Goal: Task Accomplishment & Management: Manage account settings

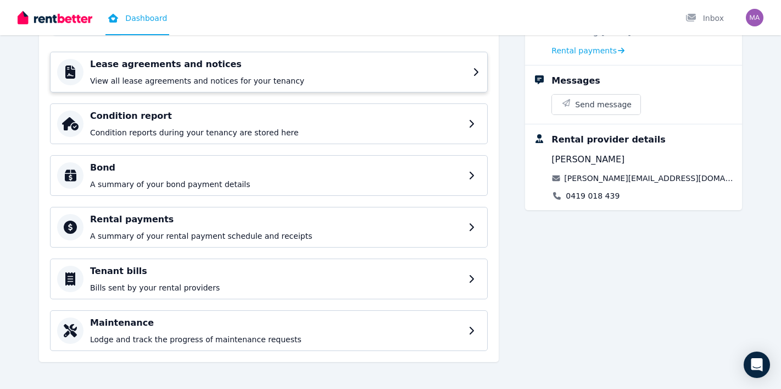
scroll to position [125, 0]
click at [301, 174] on div "Bond A summary of your bond payment details" at bounding box center [278, 174] width 376 height 29
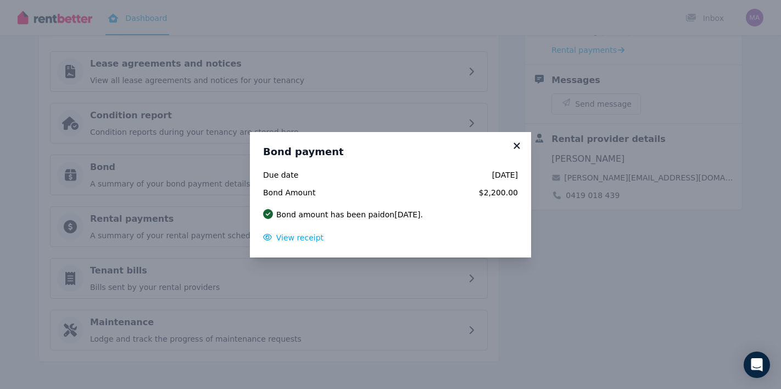
click at [518, 148] on icon at bounding box center [517, 146] width 11 height 10
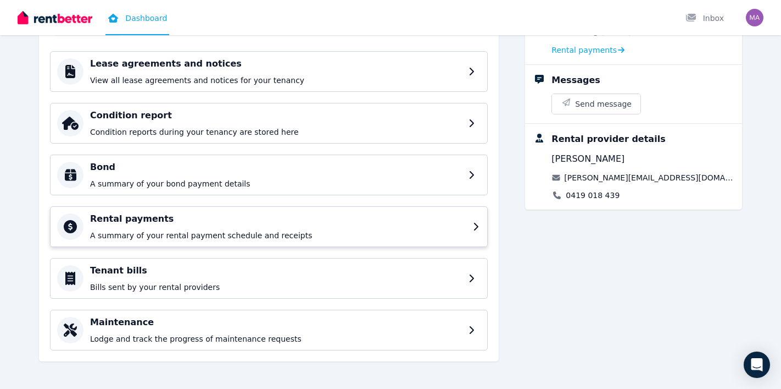
click at [253, 223] on h4 "Rental payments" at bounding box center [278, 218] width 376 height 13
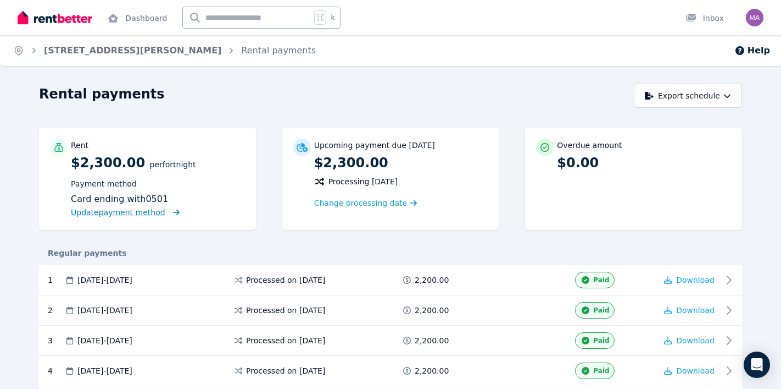
click at [149, 210] on span "Update payment method" at bounding box center [118, 212] width 95 height 9
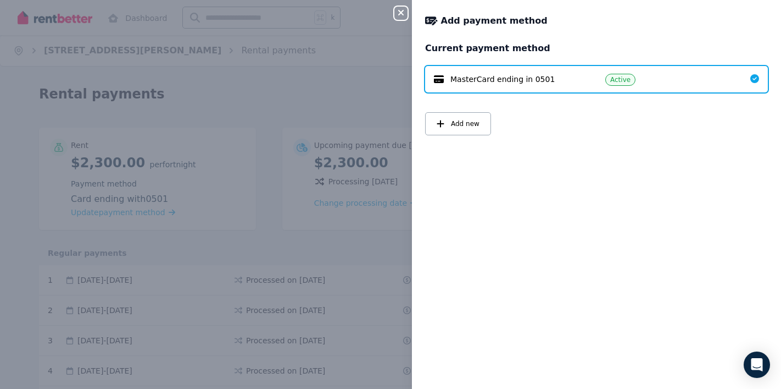
click at [542, 80] on span "MasterCard ending in 0501" at bounding box center [503, 79] width 104 height 11
click at [477, 126] on span "Add new" at bounding box center [465, 123] width 29 height 9
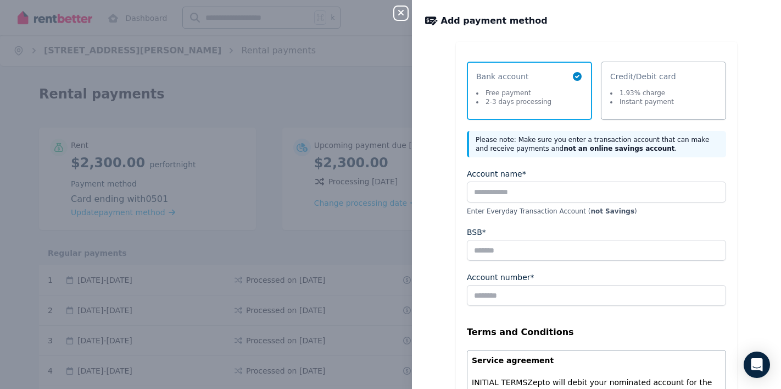
click at [270, 88] on div "Close panel Add payment method Select a payment method Bank account Free paymen…" at bounding box center [390, 194] width 781 height 389
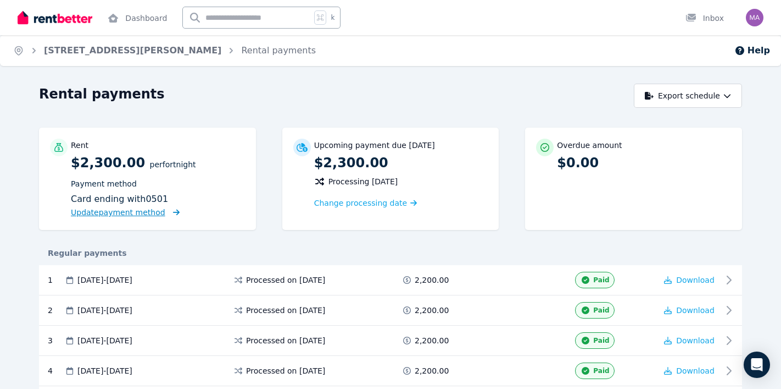
click at [140, 214] on span "Update payment method" at bounding box center [118, 212] width 95 height 9
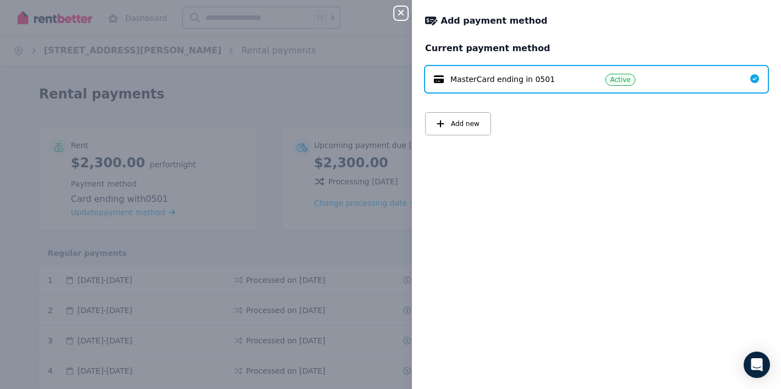
click at [472, 52] on h2 "Current payment method" at bounding box center [596, 48] width 343 height 13
click at [604, 75] on div "MasterCard ending in 0501 Active" at bounding box center [596, 79] width 343 height 26
click at [648, 80] on div "Active" at bounding box center [669, 79] width 127 height 13
click at [618, 80] on span "Active" at bounding box center [621, 79] width 20 height 9
click at [484, 82] on span "MasterCard ending in 0501" at bounding box center [503, 79] width 104 height 11
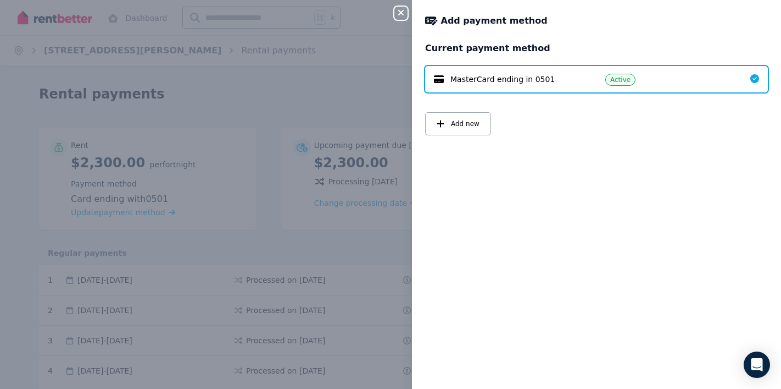
click at [364, 92] on div "Close panel Add payment method Current payment method MasterCard ending in 0501…" at bounding box center [390, 194] width 781 height 389
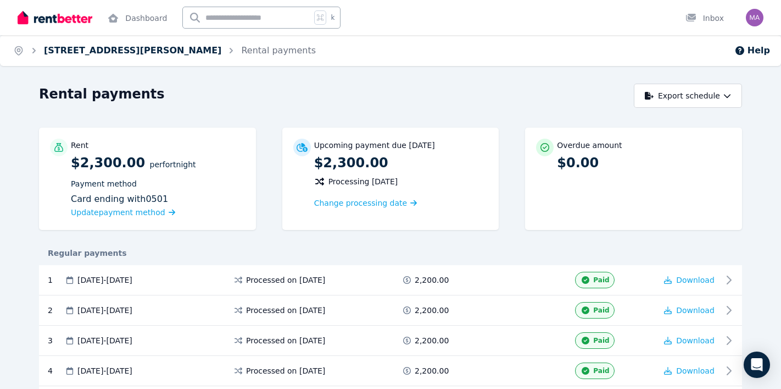
click at [99, 49] on link "62 Bonython Street, Downer" at bounding box center [133, 50] width 178 height 10
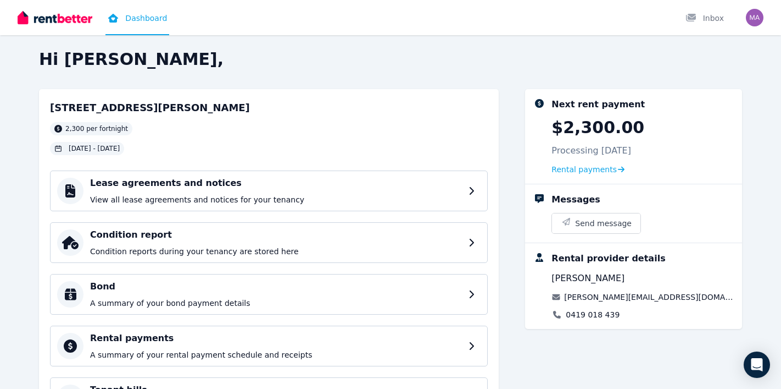
scroll to position [2, 0]
